Goal: Information Seeking & Learning: Find specific fact

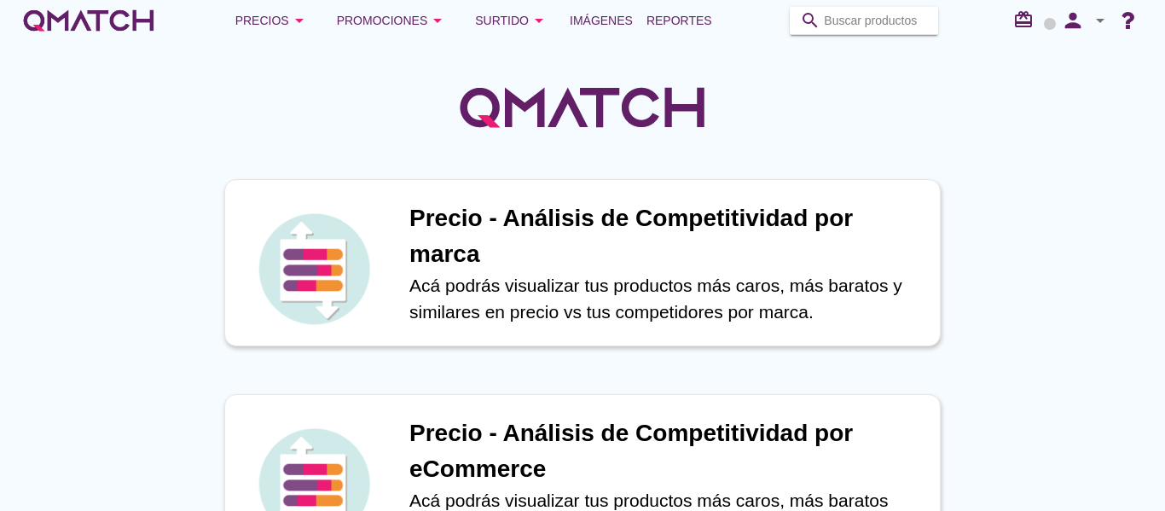
click at [884, 26] on input "Buscar productos" at bounding box center [876, 20] width 104 height 27
paste input "7802810010940"
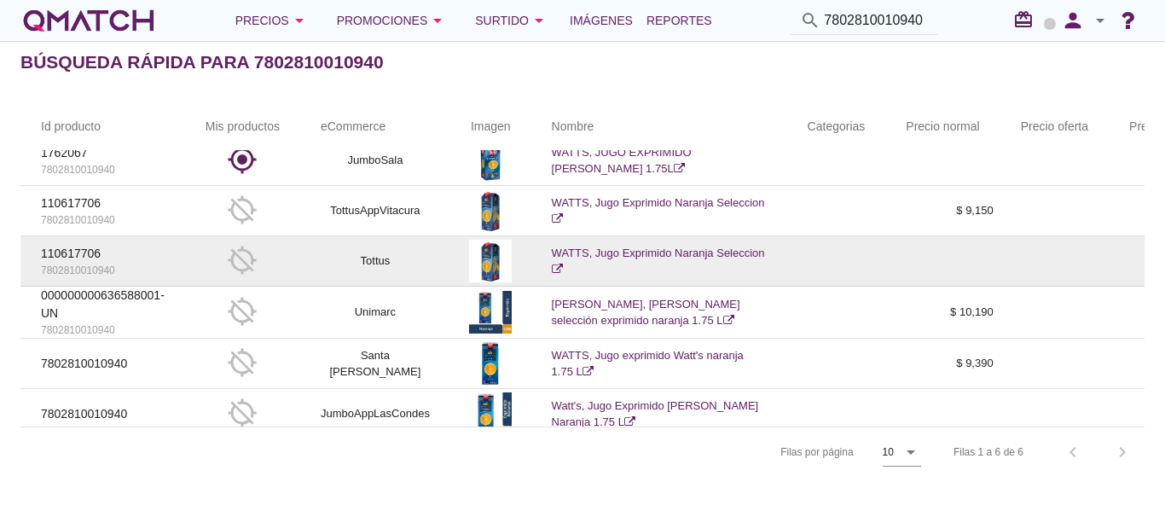
scroll to position [40, 0]
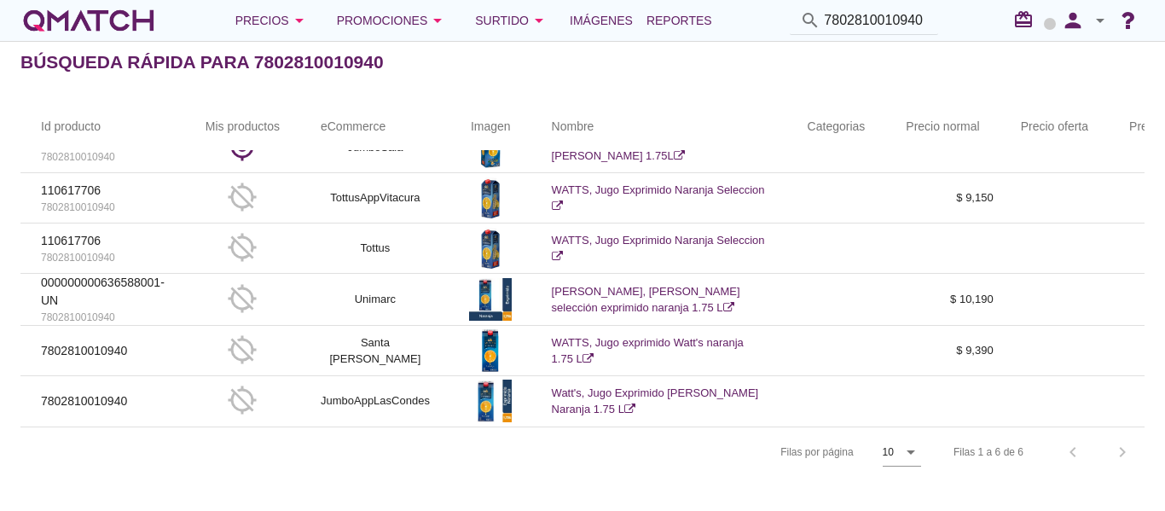
drag, startPoint x: 929, startPoint y: 19, endPoint x: 594, endPoint y: -16, distance: 336.2
click at [594, 0] on html "Cerrar Cerrar Cerrar Cerrar Cerrar Cerrar 5 10 15 20 25 50 Cambio disponibilida…" at bounding box center [582, 255] width 1165 height 511
drag, startPoint x: 823, startPoint y: 18, endPoint x: 930, endPoint y: 20, distance: 106.6
click at [930, 20] on div "search 7802810010940" at bounding box center [864, 21] width 148 height 28
click at [931, 20] on div "search 7802810010940" at bounding box center [864, 21] width 148 height 28
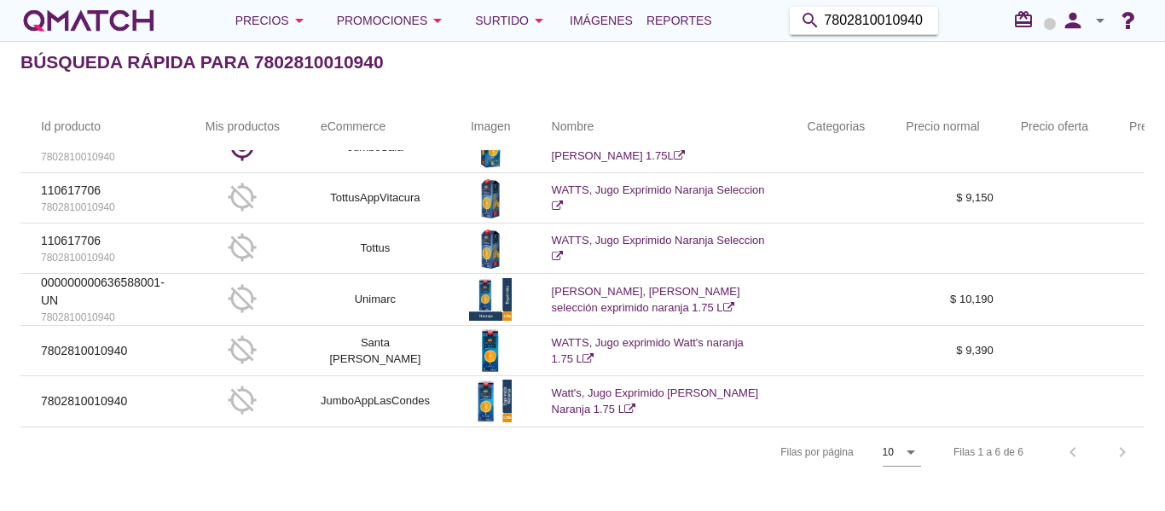
drag, startPoint x: 930, startPoint y: 20, endPoint x: 780, endPoint y: 9, distance: 150.5
click at [780, 9] on div "Precios arrow_drop_down Promociones arrow_drop_down Surtido arrow_drop_down Imá…" at bounding box center [582, 20] width 1124 height 34
type input "7"
paste input "7802930004942"
type input "7802930004942"
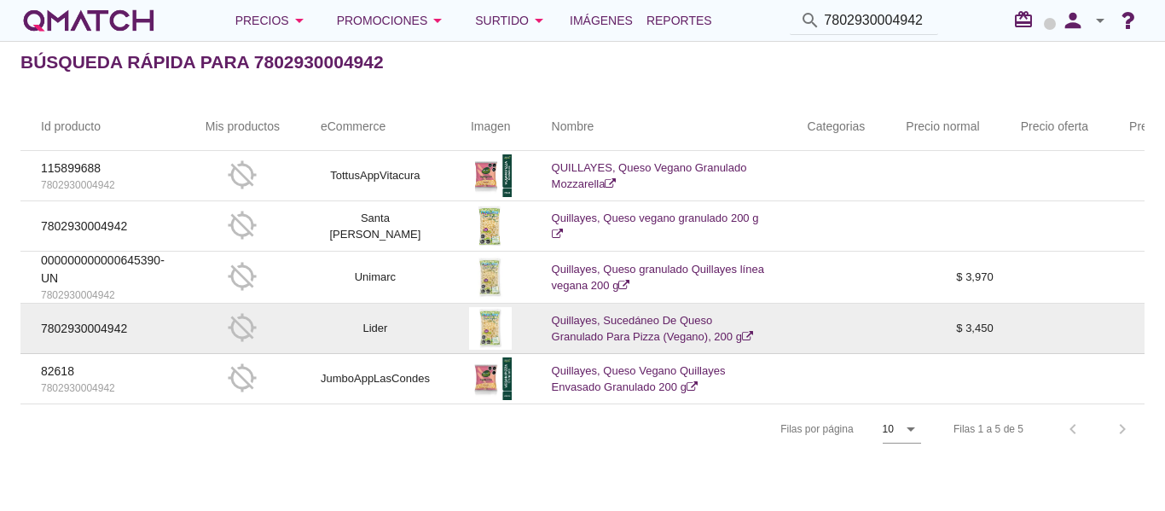
click at [747, 333] on icon at bounding box center [747, 336] width 11 height 11
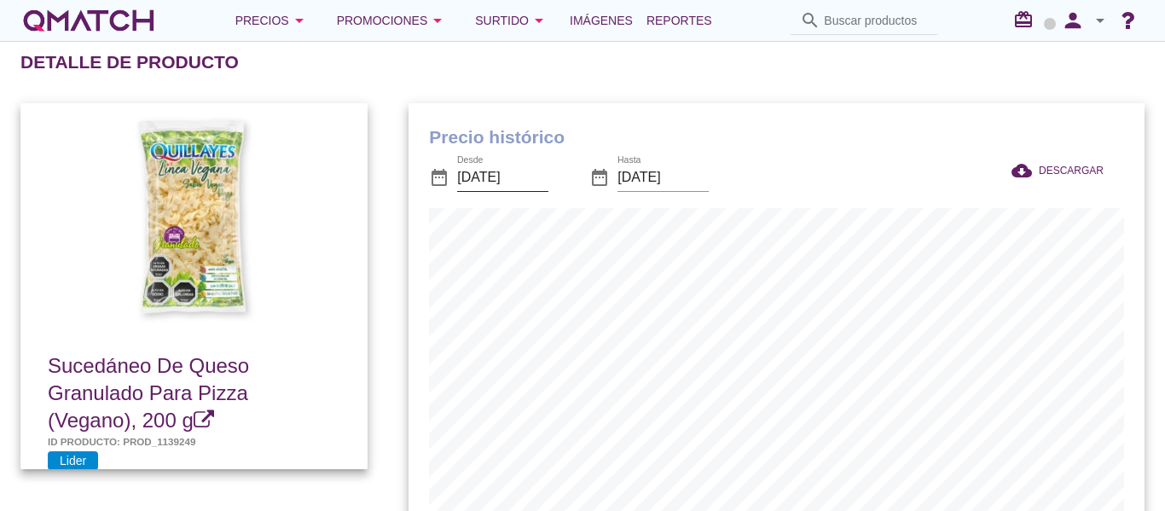
scroll to position [560, 735]
click at [500, 176] on input "[DATE]" at bounding box center [502, 177] width 91 height 27
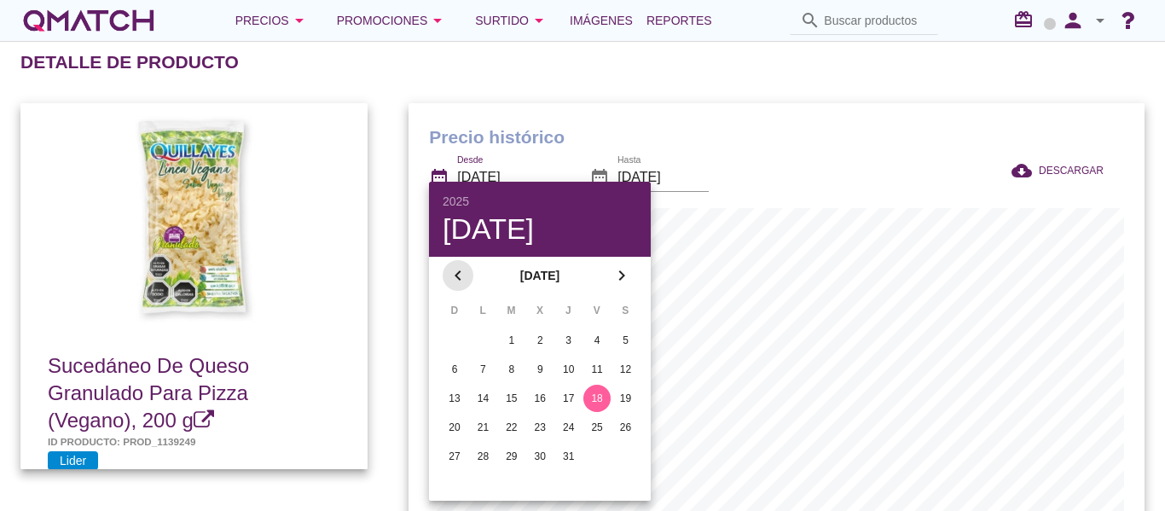
click at [462, 276] on icon "chevron_left" at bounding box center [458, 275] width 20 height 20
click at [451, 267] on icon "chevron_left" at bounding box center [458, 275] width 20 height 20
click at [621, 341] on div "1" at bounding box center [625, 340] width 27 height 15
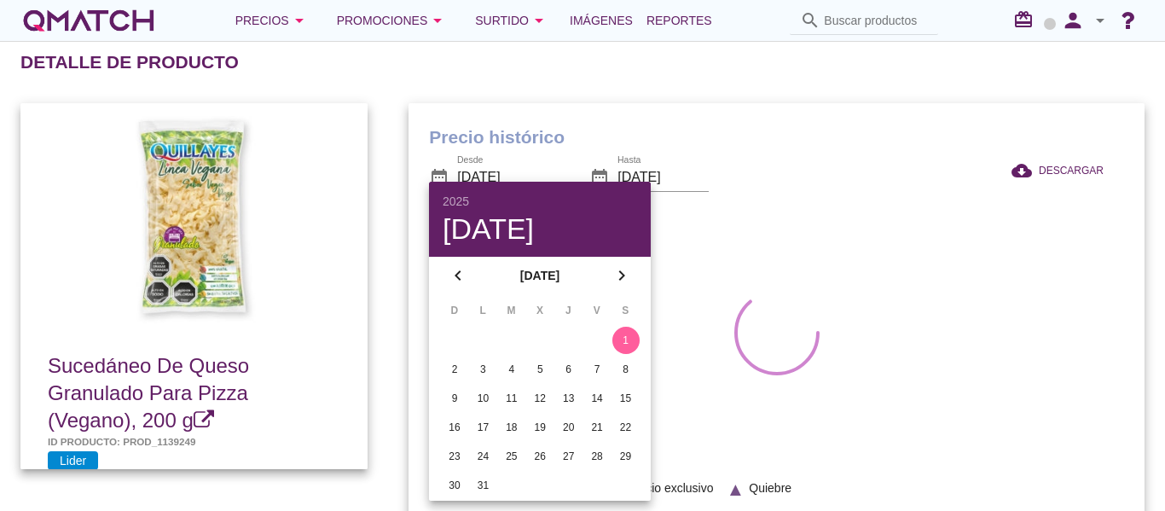
click at [710, 96] on div "Precio histórico date_range Desde 2025-03-01 date_range Hasta 2025-08-18 cloud_…" at bounding box center [776, 322] width 777 height 478
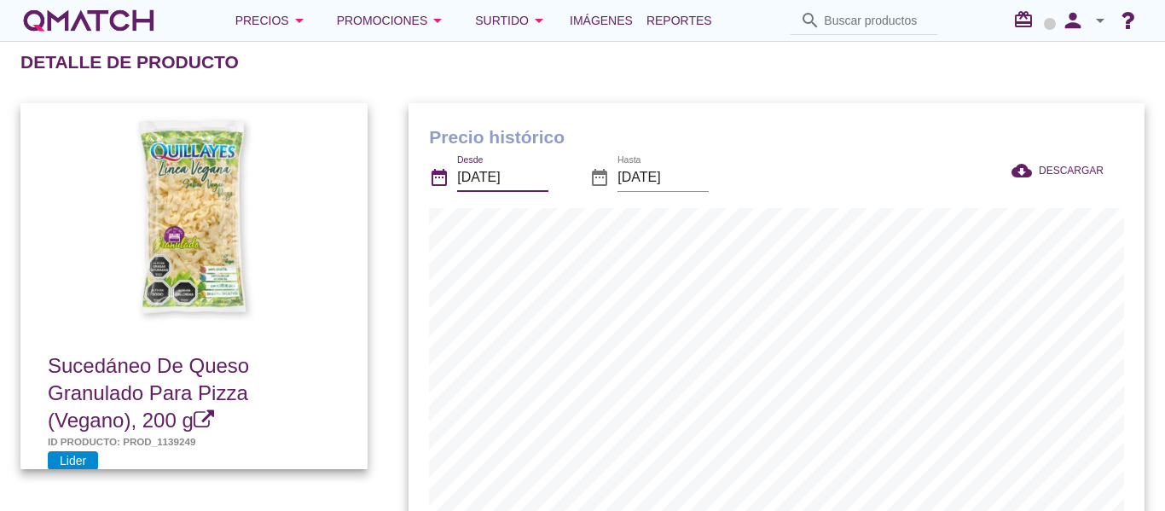
click at [506, 171] on input "2025-03-01" at bounding box center [502, 177] width 91 height 27
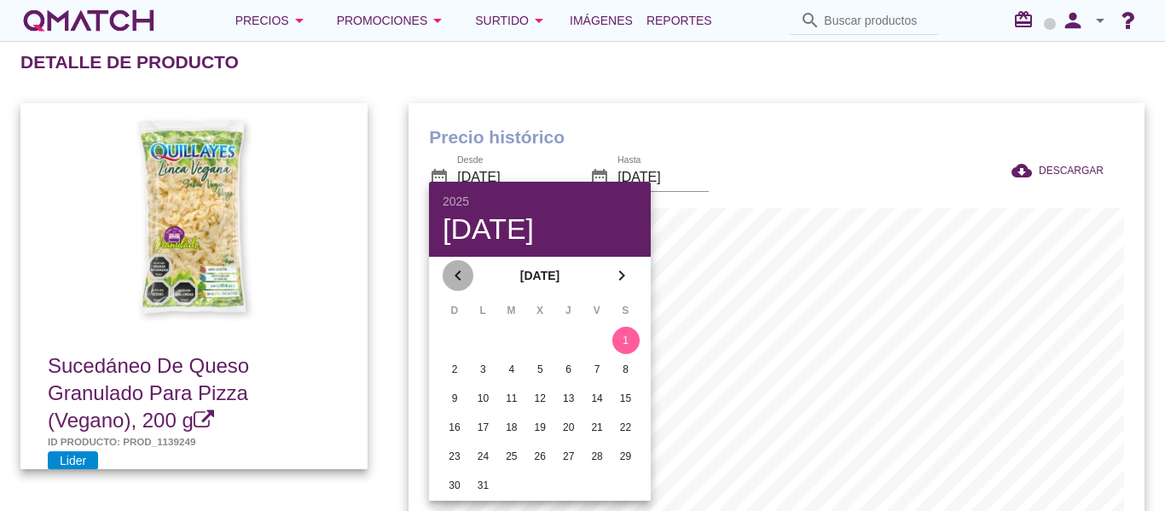
click at [466, 274] on icon "chevron_left" at bounding box center [458, 275] width 20 height 20
click at [465, 274] on icon "chevron_left" at bounding box center [458, 275] width 20 height 20
click at [537, 338] on div "1" at bounding box center [539, 340] width 27 height 15
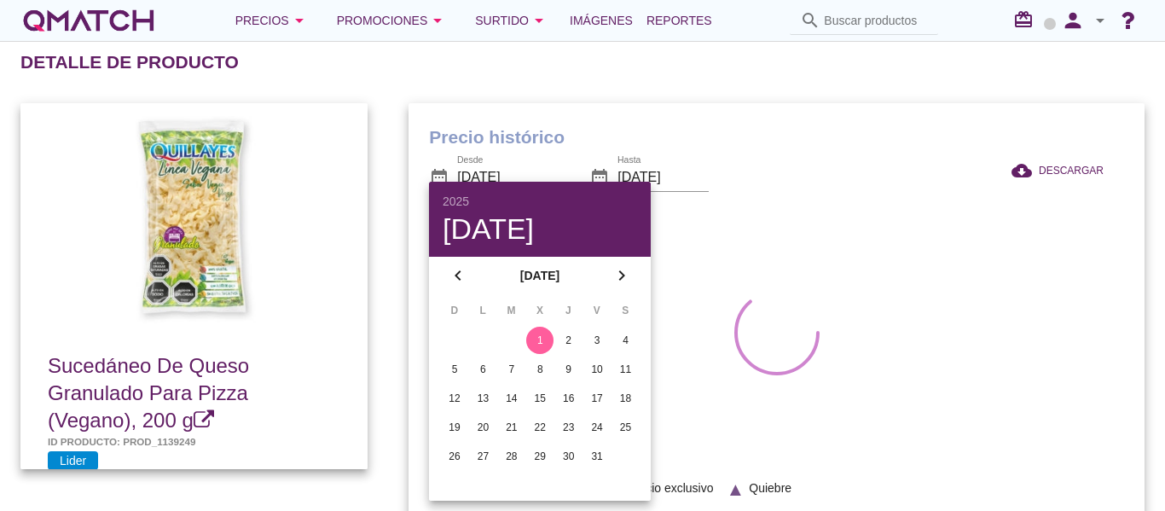
click at [704, 100] on div "Precio histórico date_range Desde 2025-01-01 date_range Hasta 2025-08-18 cloud_…" at bounding box center [776, 322] width 777 height 478
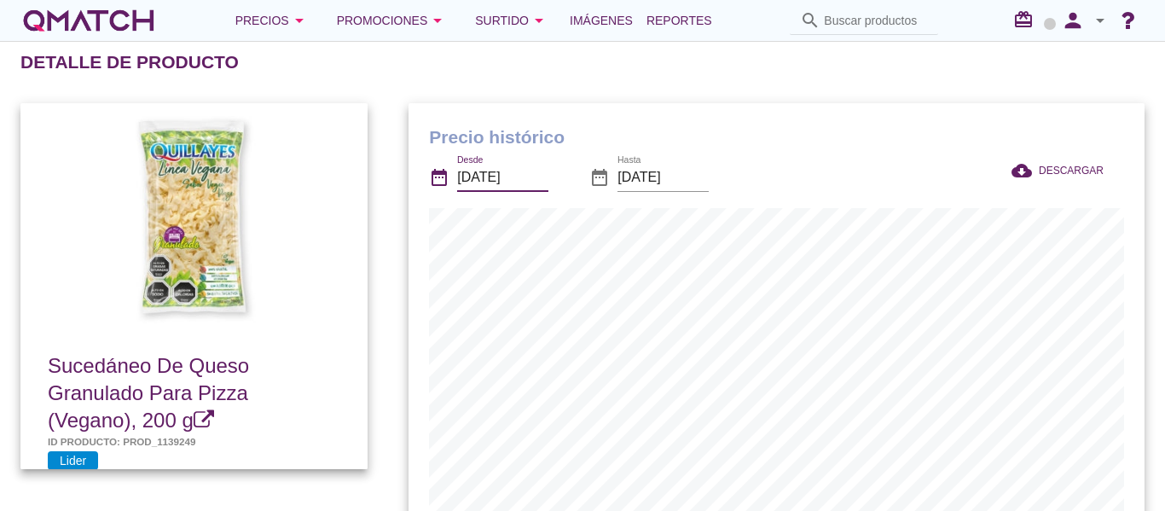
click at [490, 182] on input "2025-01-01" at bounding box center [502, 177] width 91 height 27
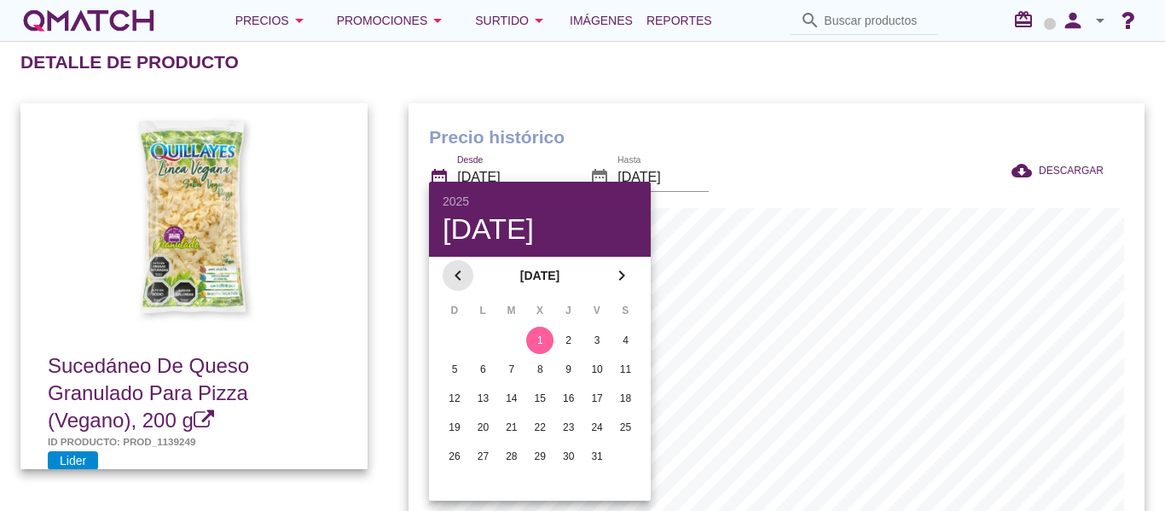
click at [466, 275] on icon "chevron_left" at bounding box center [458, 275] width 20 height 20
drag, startPoint x: 508, startPoint y: 333, endPoint x: 594, endPoint y: 310, distance: 88.3
click at [509, 333] on div "1" at bounding box center [511, 340] width 27 height 15
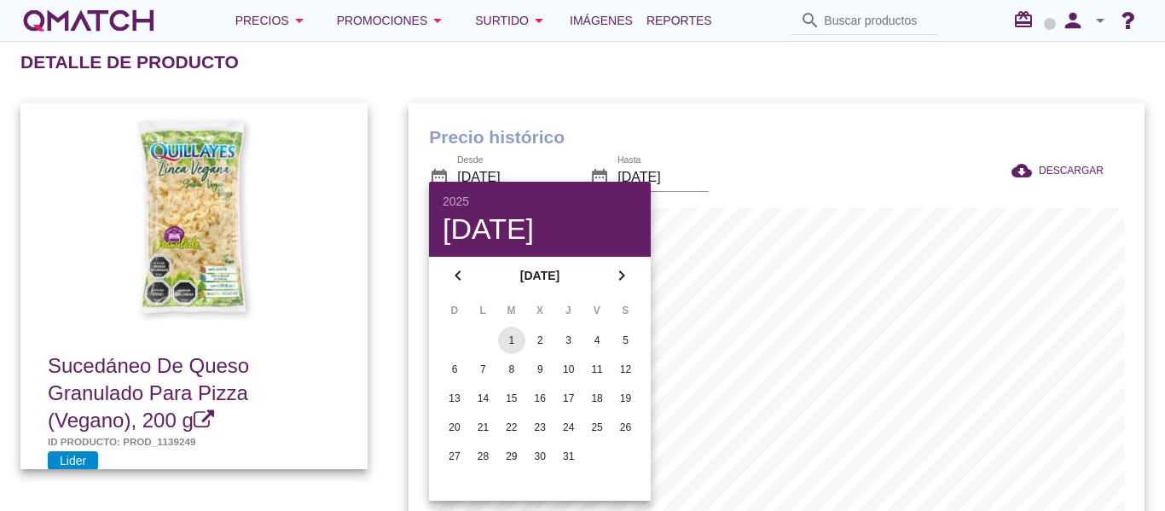
type input "2024-10-01"
click at [744, 84] on div "Precio histórico date_range Desde 2024-10-01 date_range Hasta 2025-08-18 cloud_…" at bounding box center [776, 322] width 777 height 478
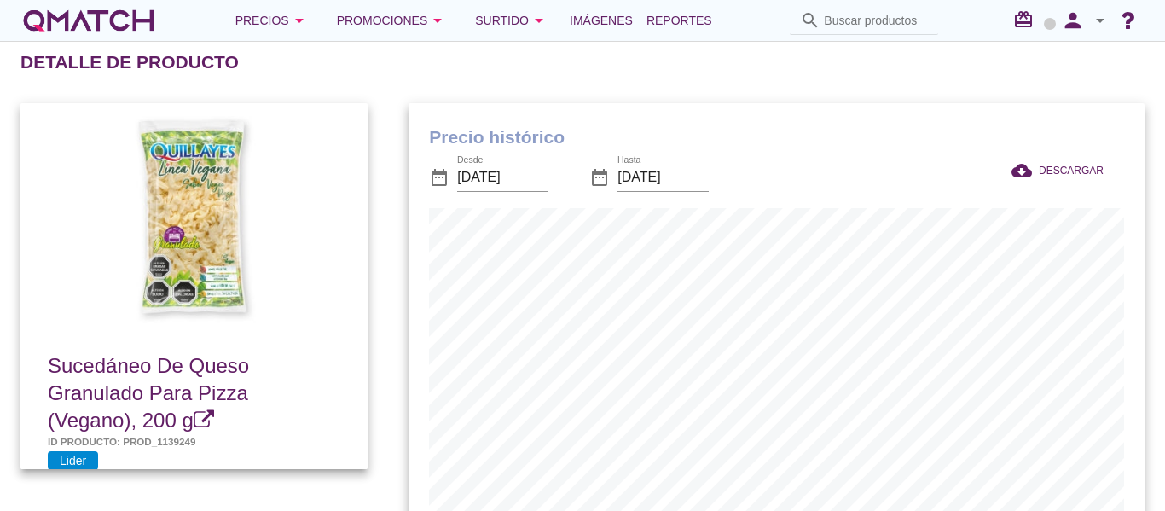
scroll to position [85, 0]
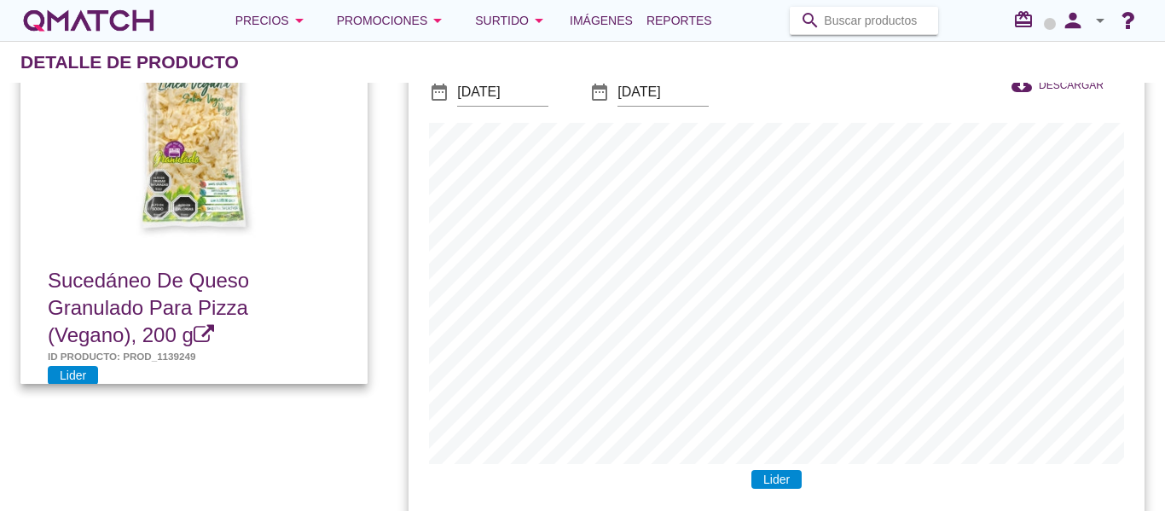
click at [884, 17] on input "Buscar productos" at bounding box center [876, 20] width 104 height 27
paste input "7804672190280"
type input "7804672190280"
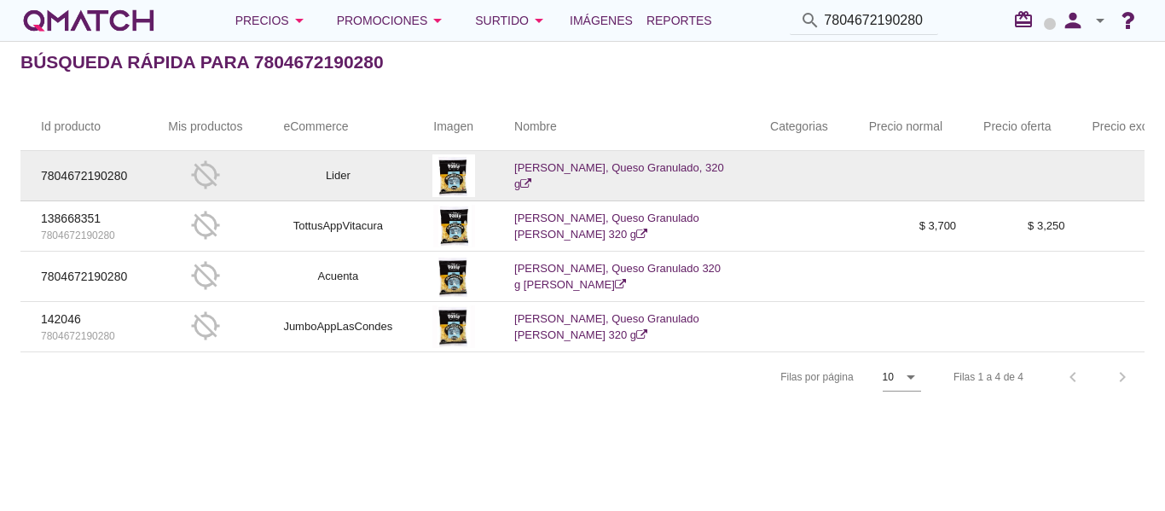
click at [531, 178] on icon at bounding box center [525, 183] width 11 height 11
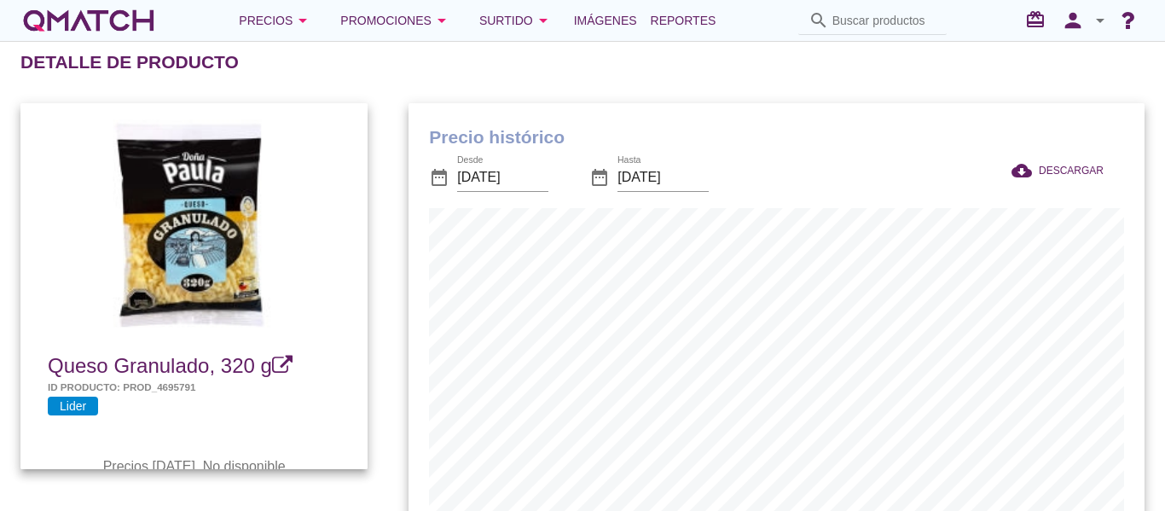
scroll to position [560, 735]
